Goal: Information Seeking & Learning: Learn about a topic

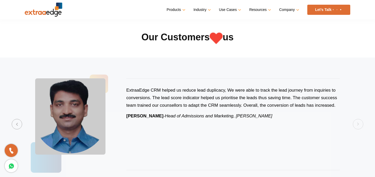
scroll to position [943, 0]
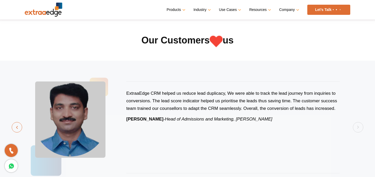
click at [21, 122] on button "Previous" at bounding box center [17, 127] width 10 height 10
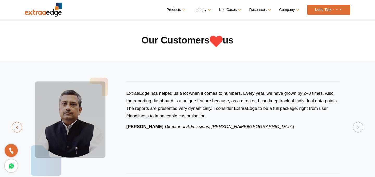
click at [21, 122] on button "Previous" at bounding box center [17, 127] width 10 height 10
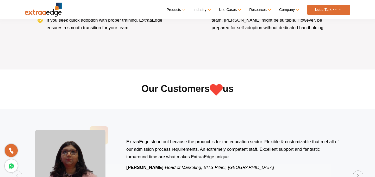
scroll to position [889, 0]
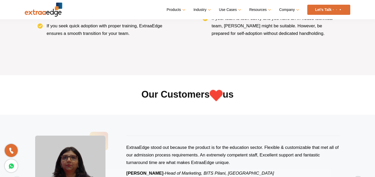
click at [176, 75] on section "Our Customers us" at bounding box center [187, 94] width 375 height 39
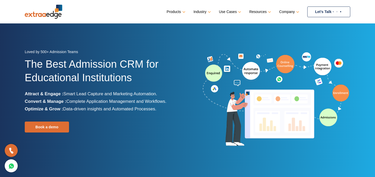
click at [322, 11] on link "Let’s Talk" at bounding box center [328, 12] width 43 height 11
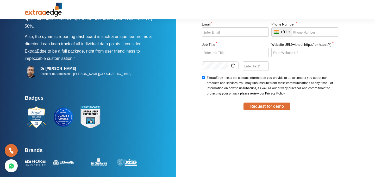
scroll to position [57, 0]
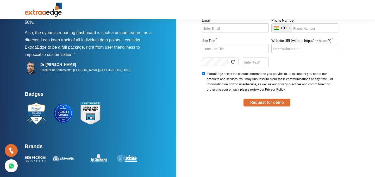
click at [54, 10] on img at bounding box center [44, 10] width 38 height 14
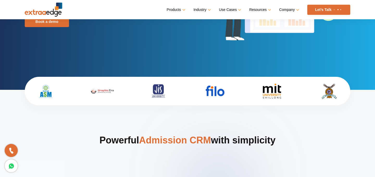
scroll to position [106, 0]
